Goal: Communication & Community: Answer question/provide support

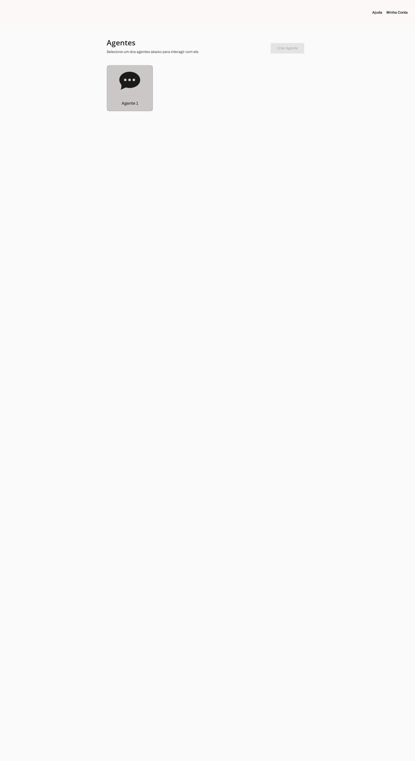
click at [123, 80] on icon at bounding box center [129, 81] width 21 height 18
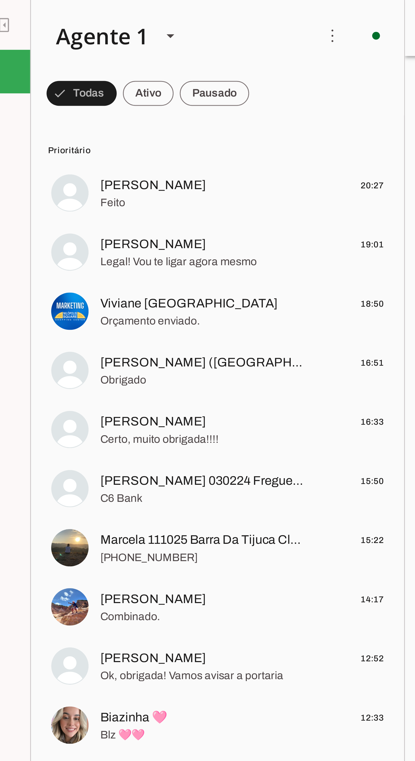
click at [103, 83] on span "[PERSON_NAME]" at bounding box center [107, 82] width 36 height 6
